Goal: Transaction & Acquisition: Purchase product/service

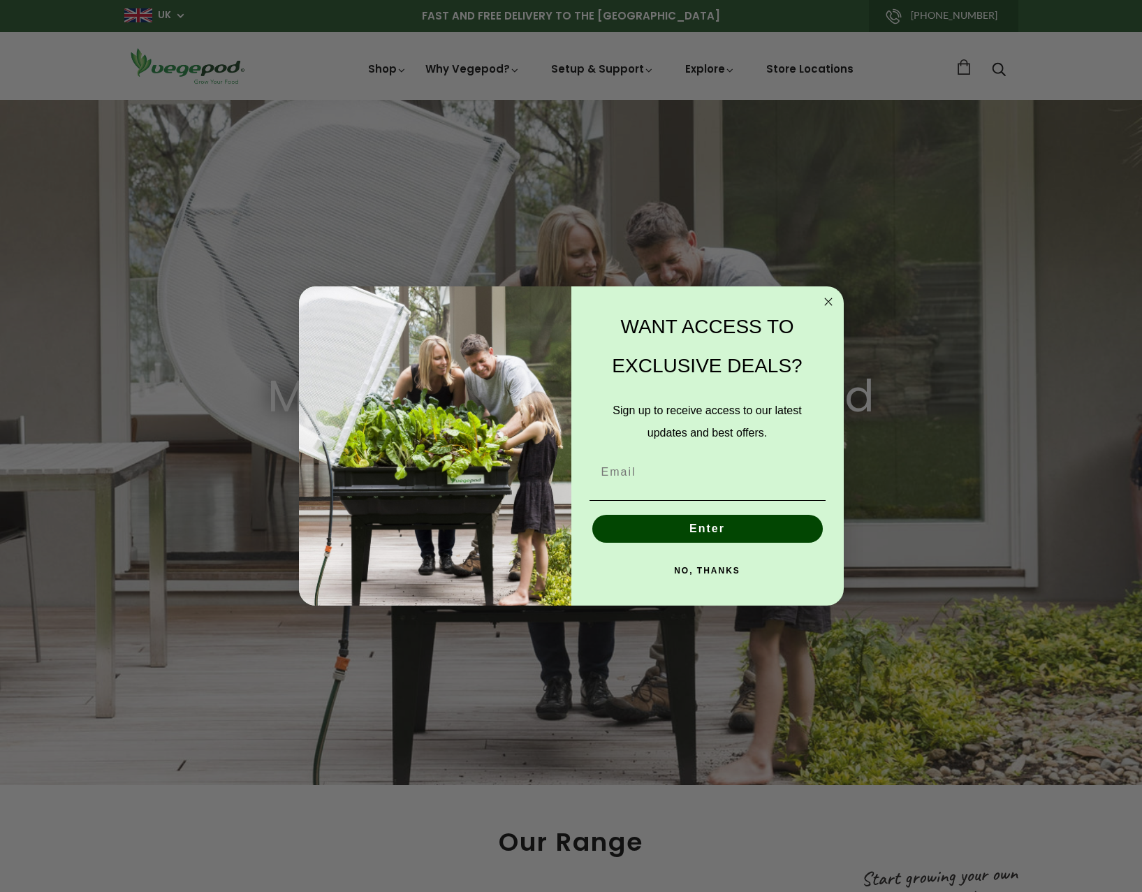
click at [827, 304] on circle "Close dialog" at bounding box center [828, 302] width 16 height 16
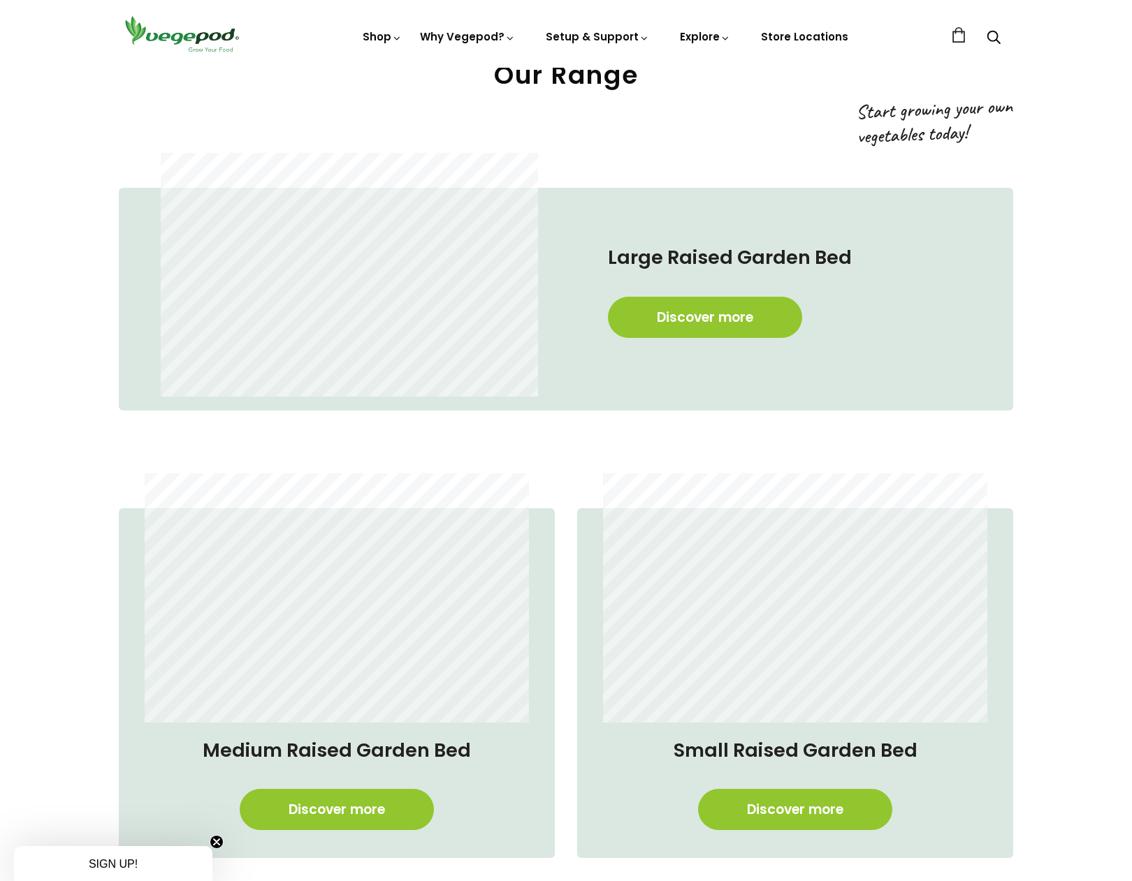
scroll to position [768, 0]
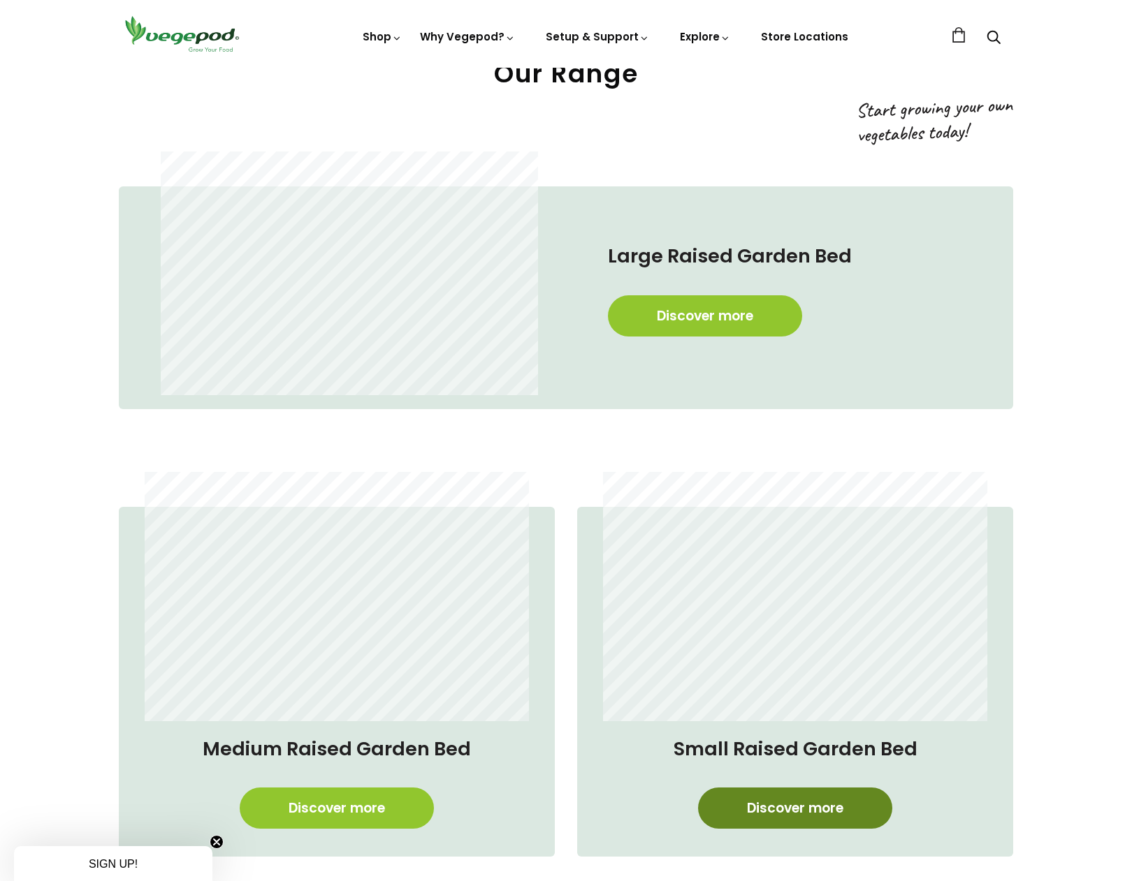
click at [840, 810] on link "Discover more" at bounding box center [795, 808] width 194 height 41
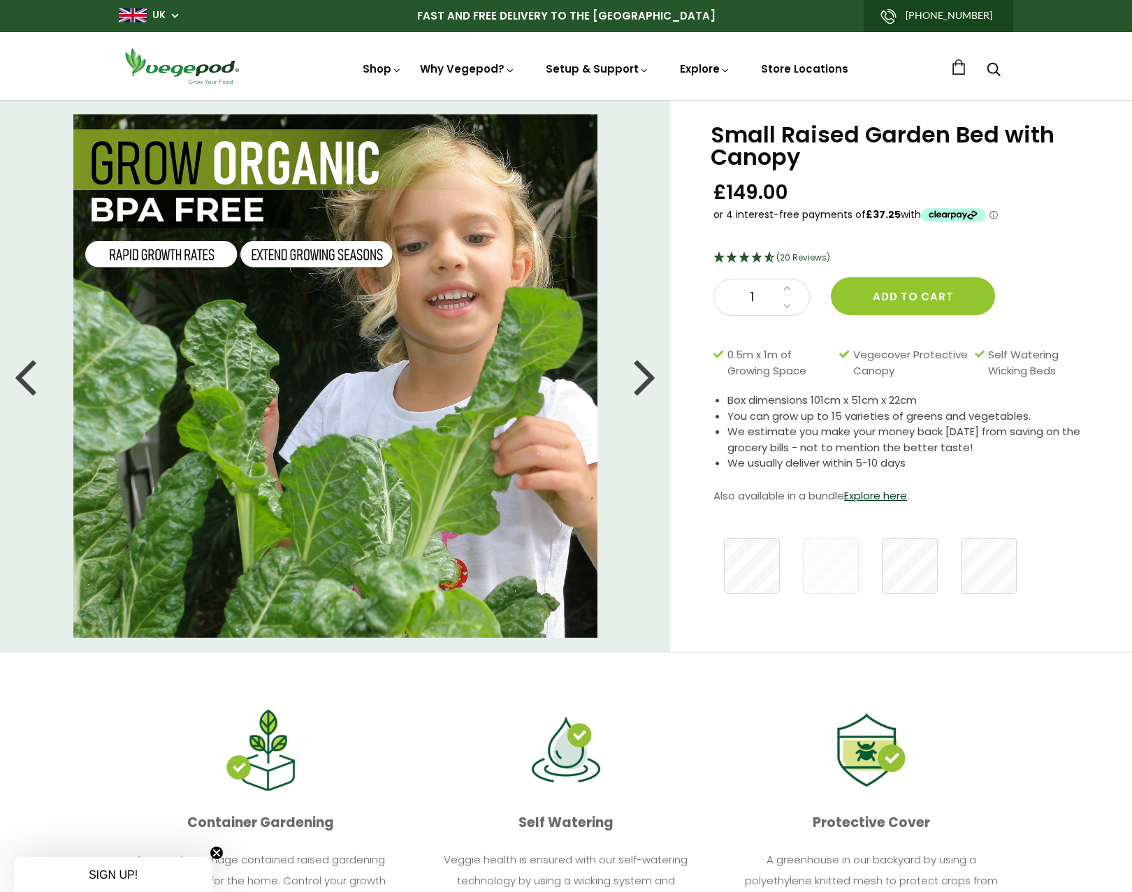
click at [645, 380] on div at bounding box center [645, 375] width 22 height 63
